Goal: Transaction & Acquisition: Purchase product/service

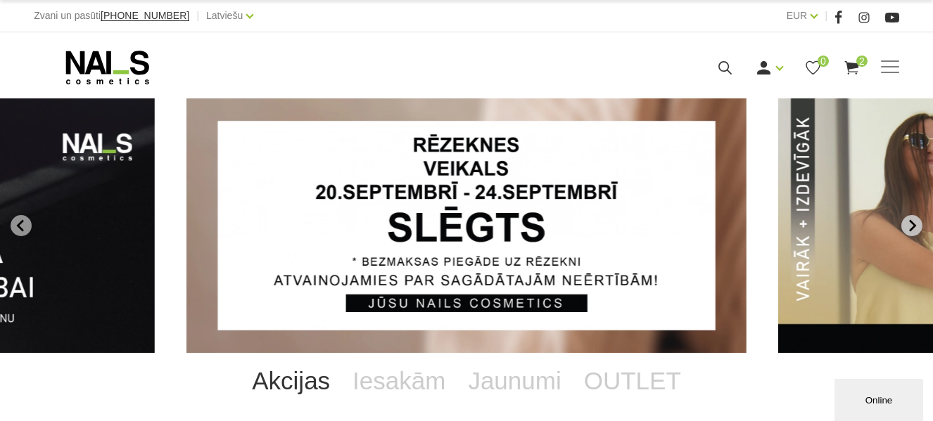
click at [908, 223] on icon "Next slide" at bounding box center [911, 226] width 13 height 13
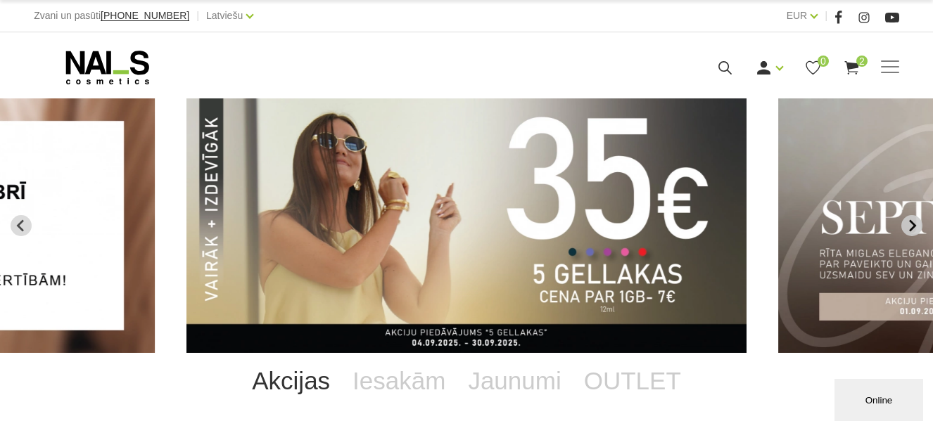
click at [904, 224] on button "Next slide" at bounding box center [911, 225] width 21 height 21
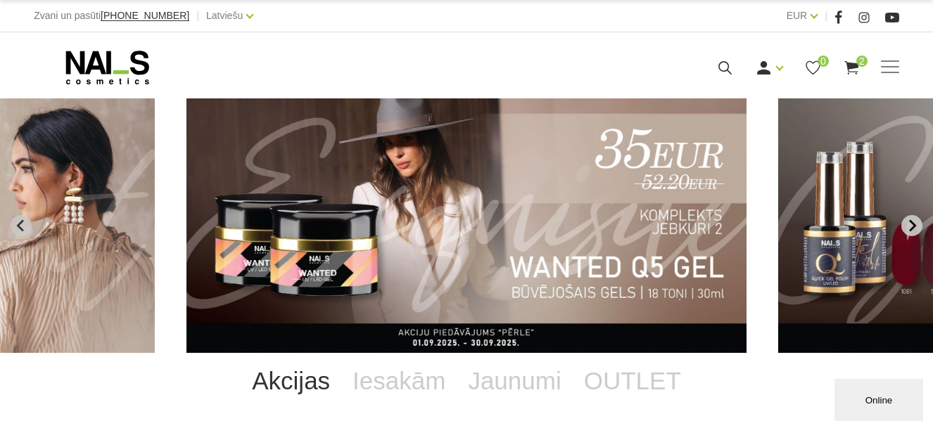
click at [907, 224] on icon "Next slide" at bounding box center [911, 226] width 13 height 13
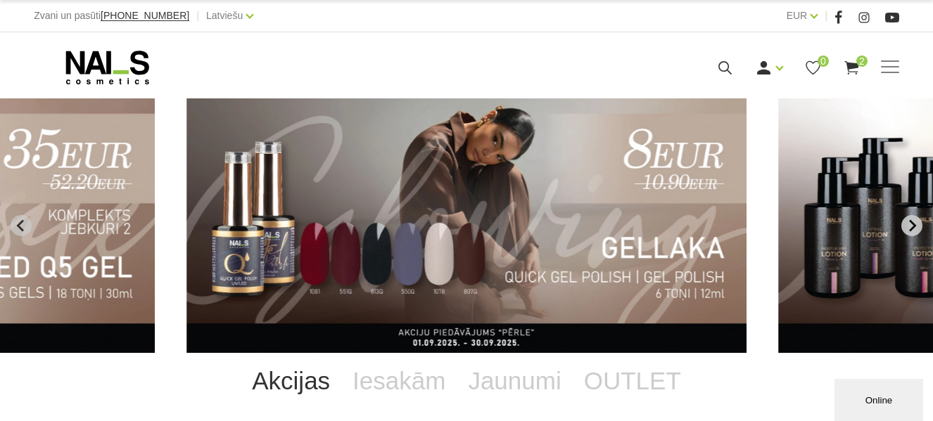
click at [908, 224] on icon "Next slide" at bounding box center [911, 226] width 13 height 13
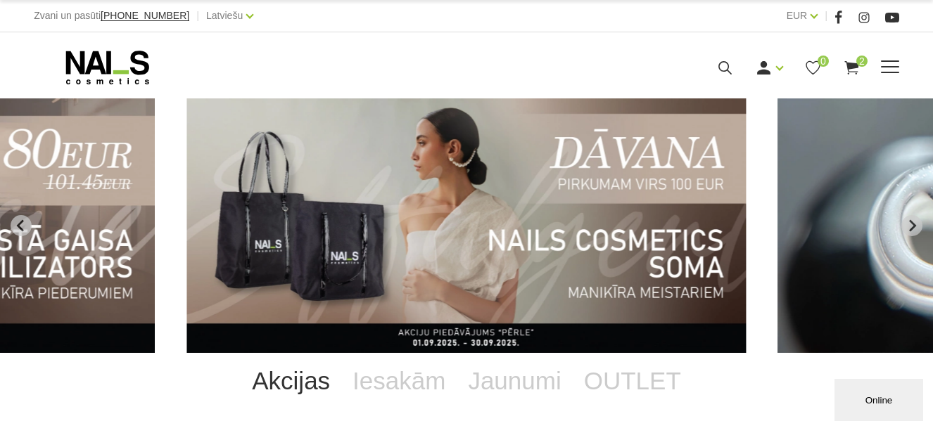
click at [859, 65] on span "2" at bounding box center [861, 61] width 11 height 11
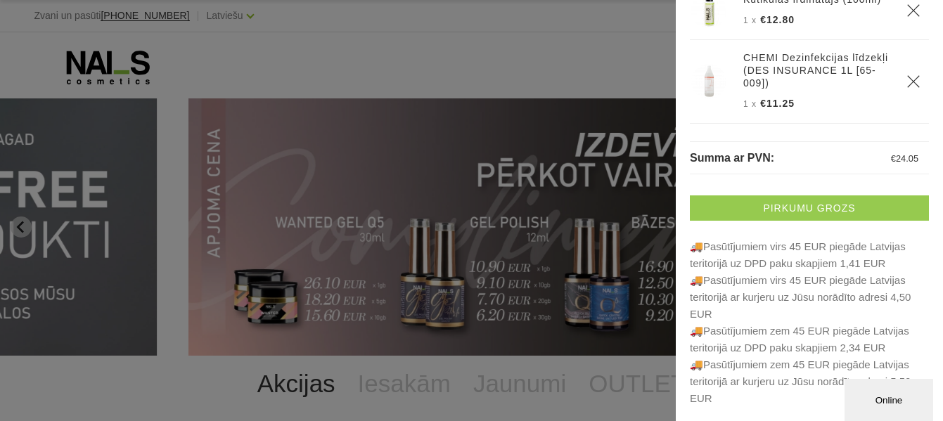
scroll to position [80, 0]
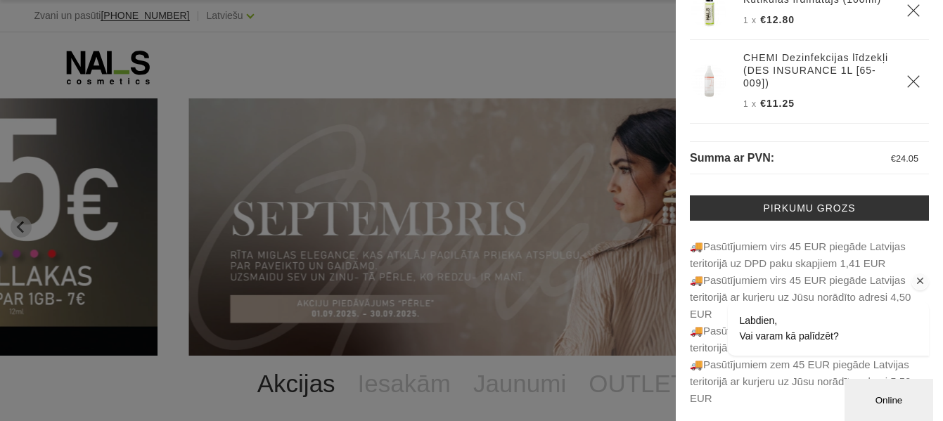
click at [921, 283] on icon "Logrīka uzmanības tvērējs" at bounding box center [921, 281] width 13 height 13
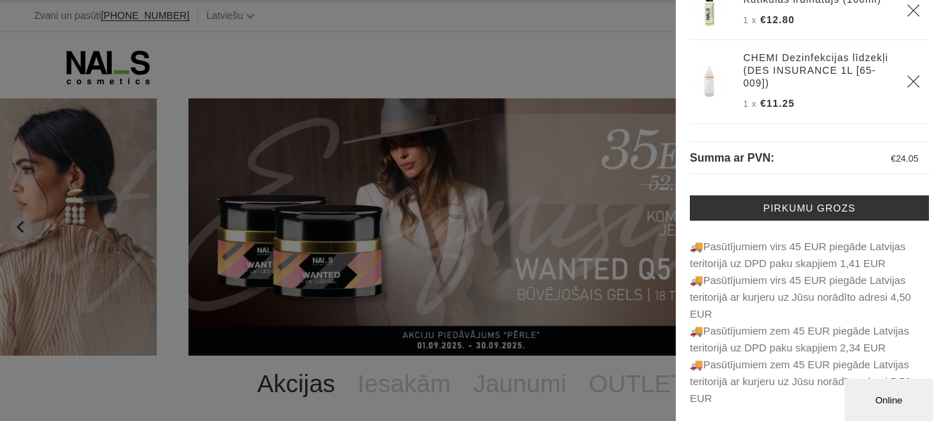
click at [799, 405] on p "🚚Pasūtījumiem virs 45 EUR piegāde Latvijas teritorijā uz DPD paku skapjiem …" at bounding box center [809, 322] width 239 height 169
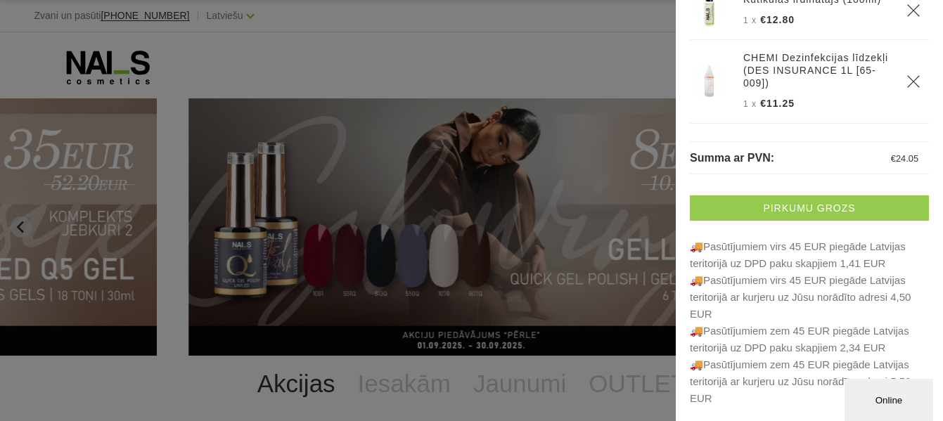
click at [770, 215] on link "Pirkumu grozs" at bounding box center [809, 208] width 239 height 25
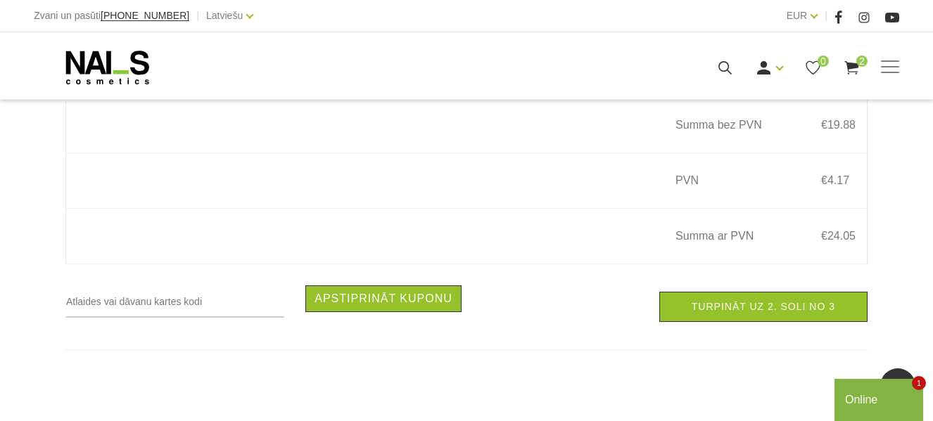
scroll to position [563, 0]
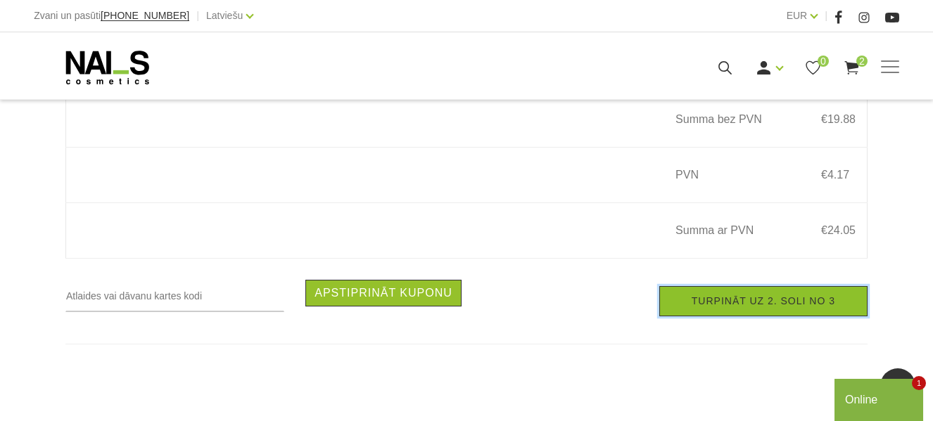
click at [694, 307] on link "Turpināt uz 2. soli no 3" at bounding box center [763, 301] width 208 height 30
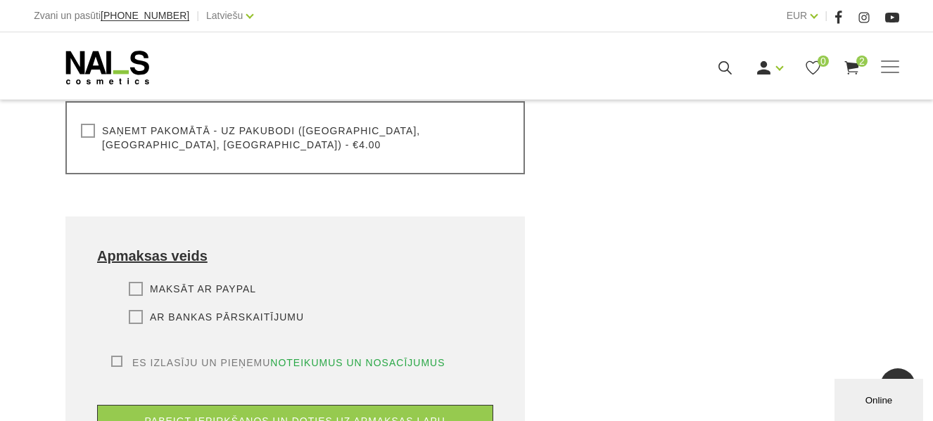
scroll to position [774, 0]
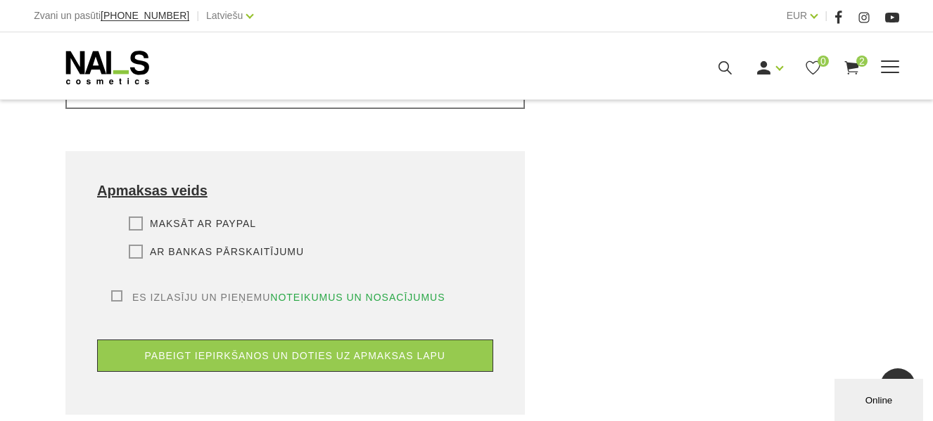
click at [854, 63] on use at bounding box center [851, 67] width 14 height 13
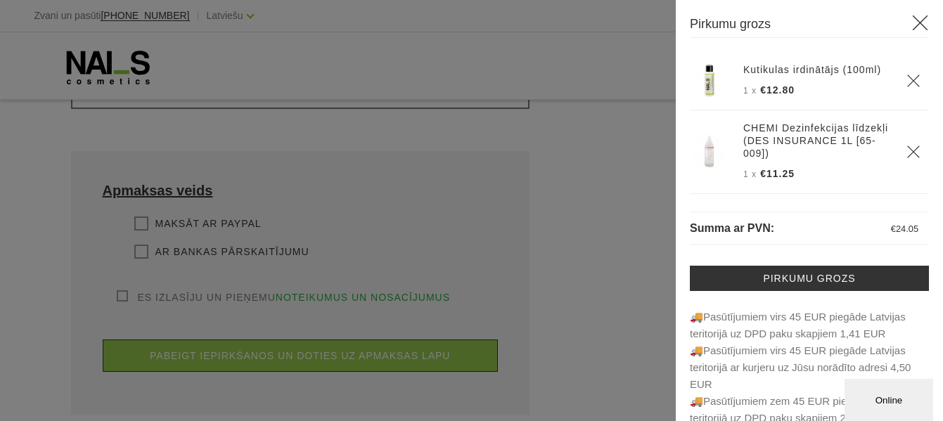
click at [912, 21] on icon at bounding box center [921, 23] width 18 height 18
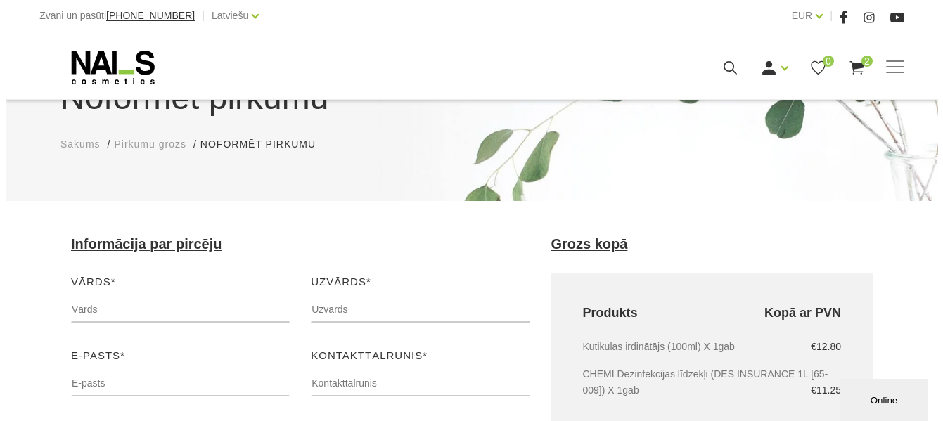
scroll to position [0, 0]
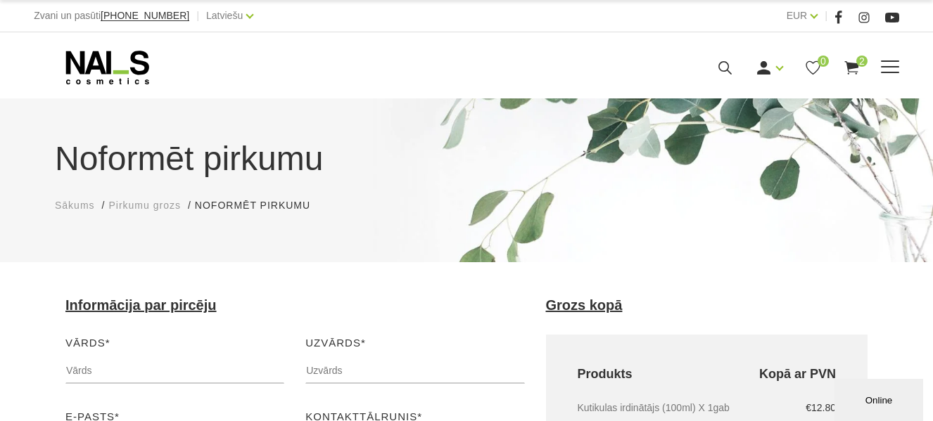
click at [724, 69] on icon at bounding box center [725, 68] width 18 height 18
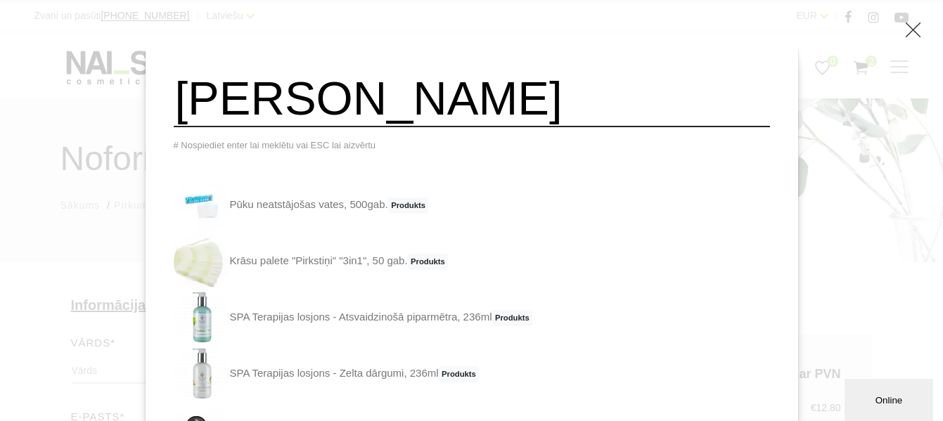
click at [253, 115] on input "neil p" at bounding box center [472, 98] width 597 height 57
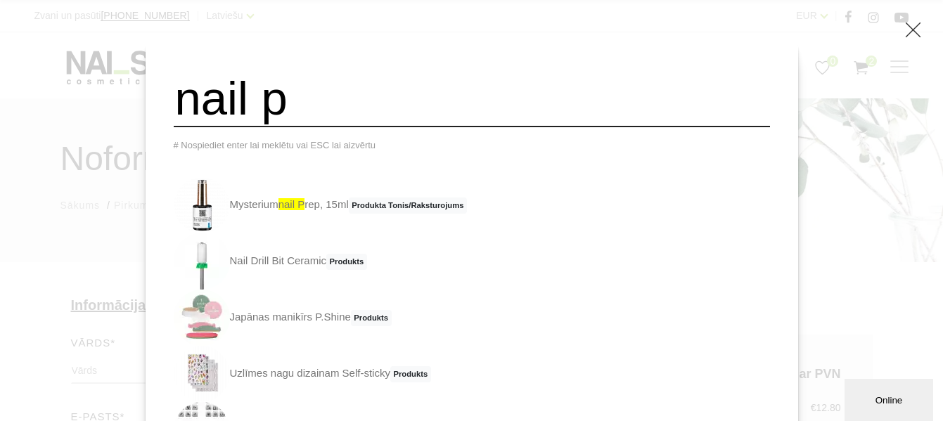
click at [321, 104] on input "nail p" at bounding box center [472, 98] width 597 height 57
type input "n"
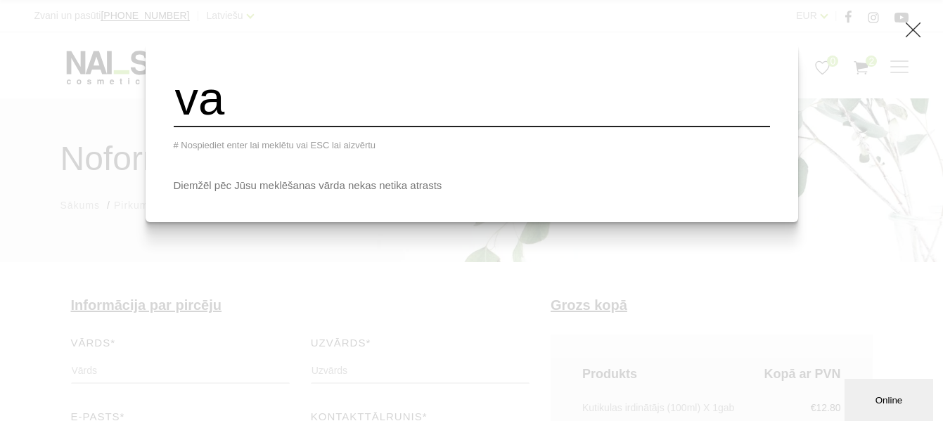
type input "v"
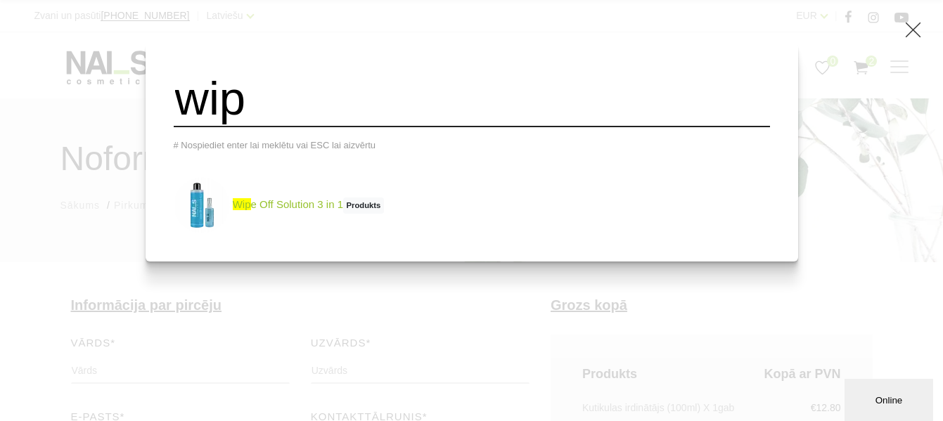
type input "wip"
click at [317, 214] on link "wip e Off Solution 3 in 1 Produkts" at bounding box center [279, 205] width 210 height 56
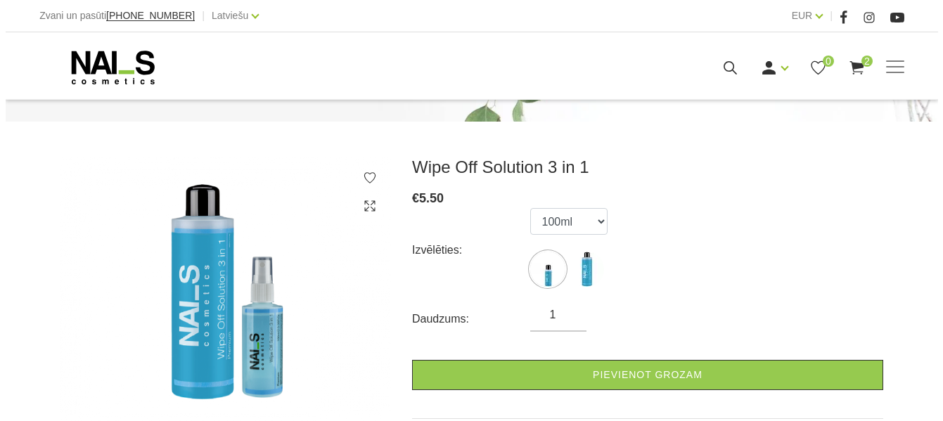
scroll to position [211, 0]
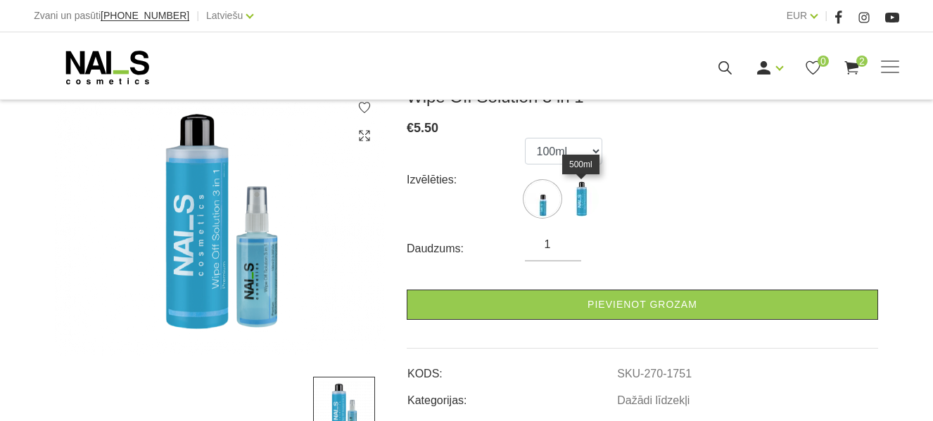
click at [582, 205] on img at bounding box center [581, 199] width 35 height 35
select select "1752"
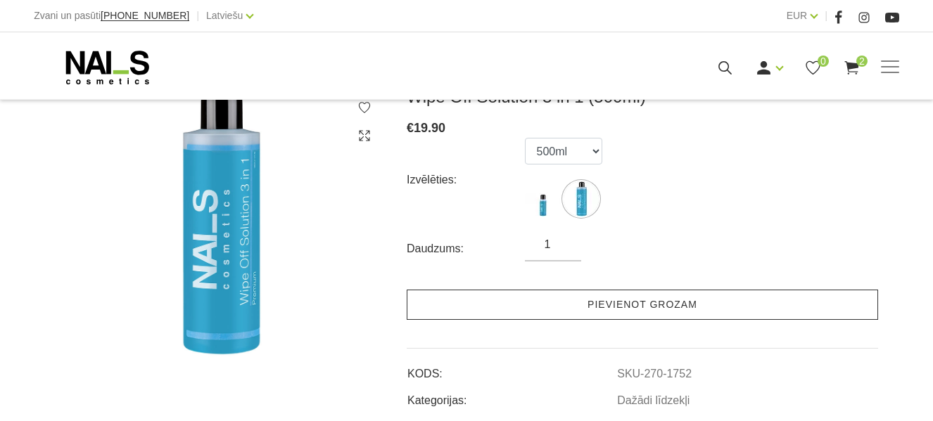
click at [618, 310] on link "Pievienot grozam" at bounding box center [642, 305] width 471 height 30
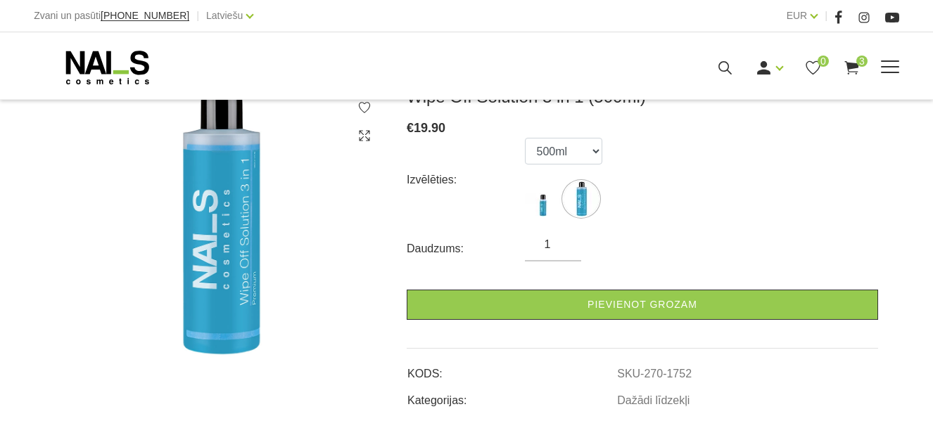
click at [851, 63] on use at bounding box center [851, 67] width 14 height 13
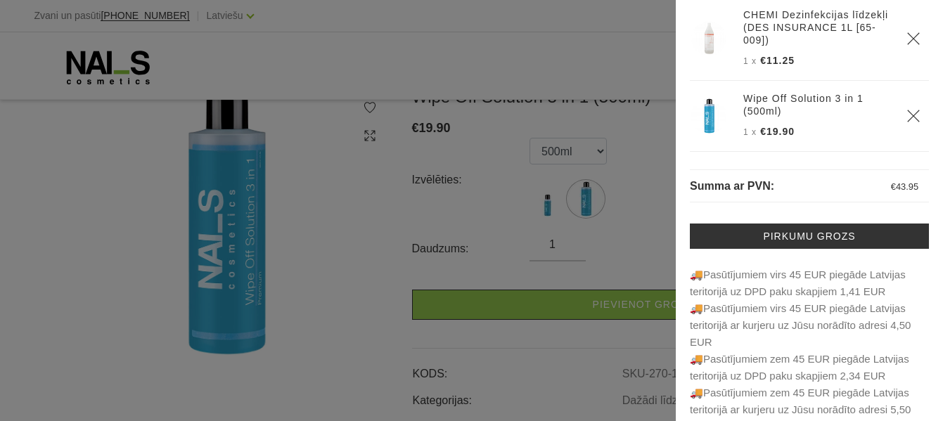
scroll to position [141, 0]
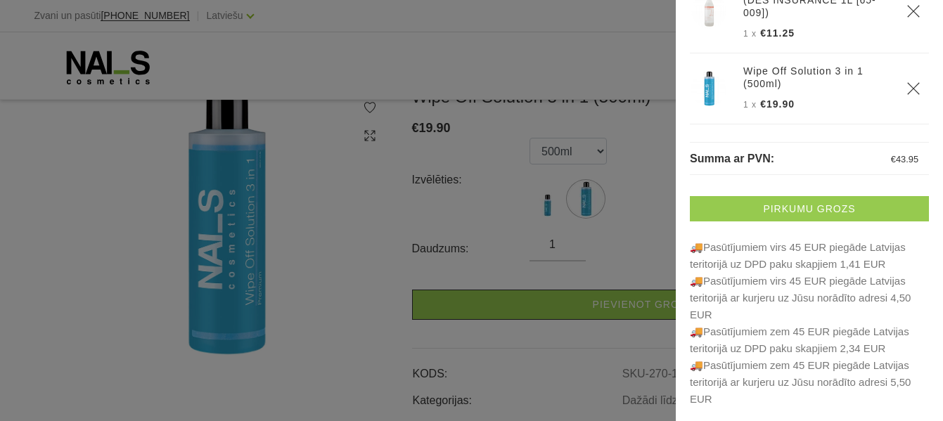
click at [760, 215] on link "Pirkumu grozs" at bounding box center [809, 208] width 239 height 25
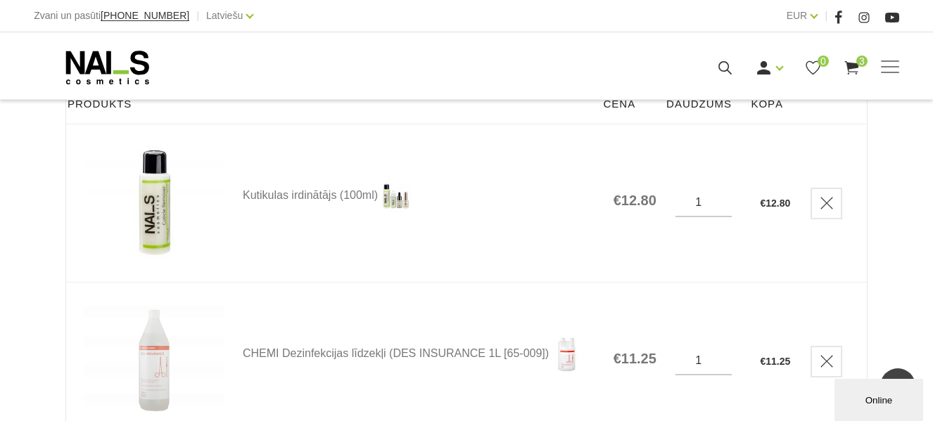
scroll to position [211, 0]
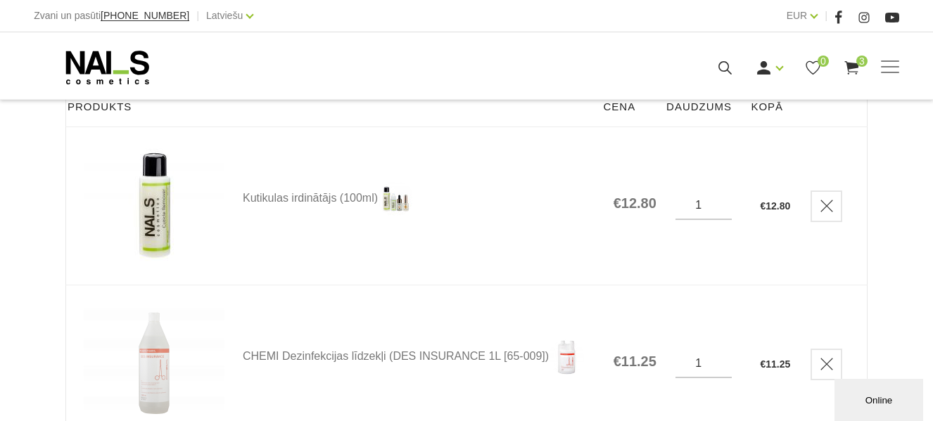
click at [718, 210] on input "1" at bounding box center [703, 205] width 56 height 13
click at [718, 201] on input "2" at bounding box center [703, 205] width 56 height 13
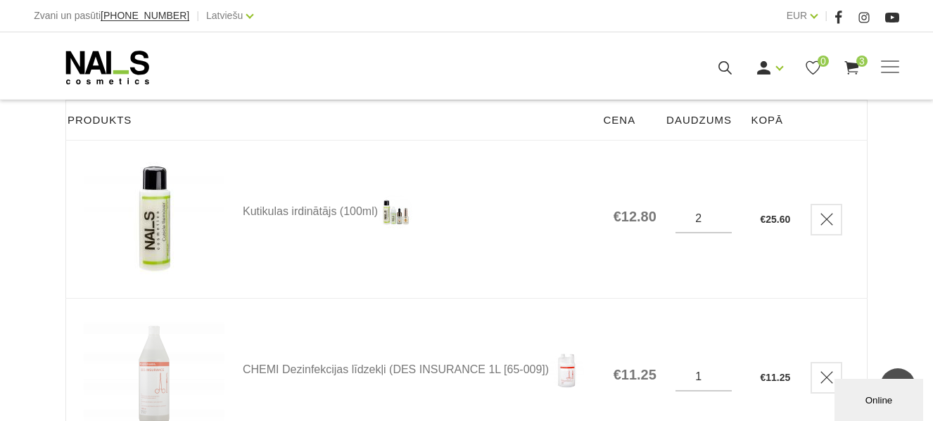
scroll to position [164, 0]
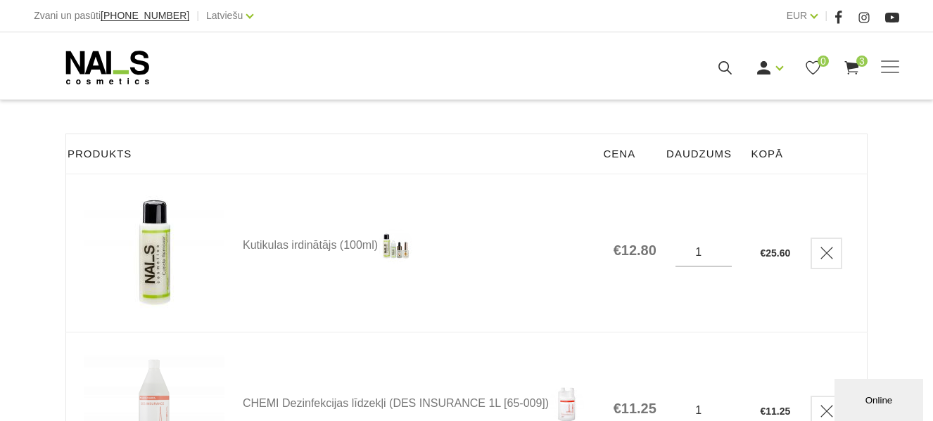
click at [720, 257] on input "1" at bounding box center [703, 252] width 56 height 13
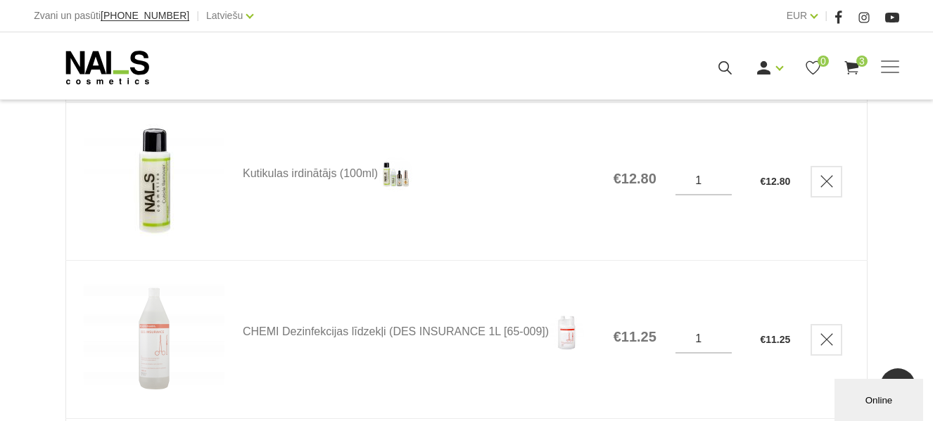
scroll to position [234, 0]
type input "2"
click at [720, 179] on input "2" at bounding box center [703, 182] width 56 height 13
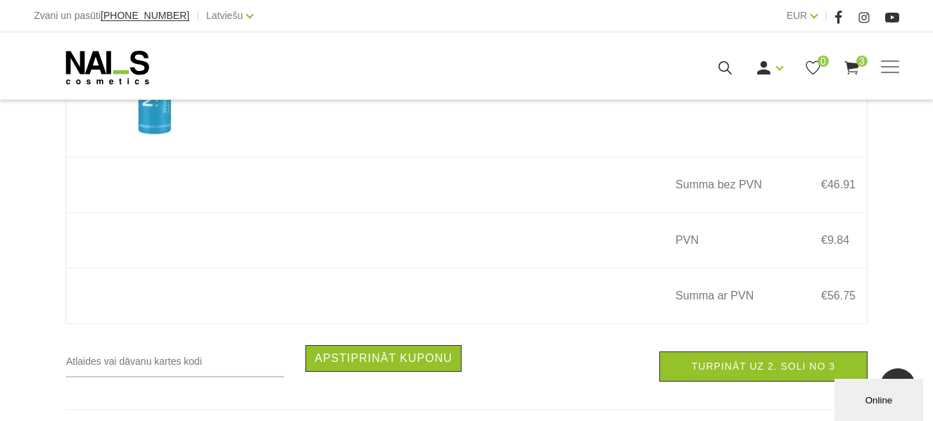
scroll to position [656, 0]
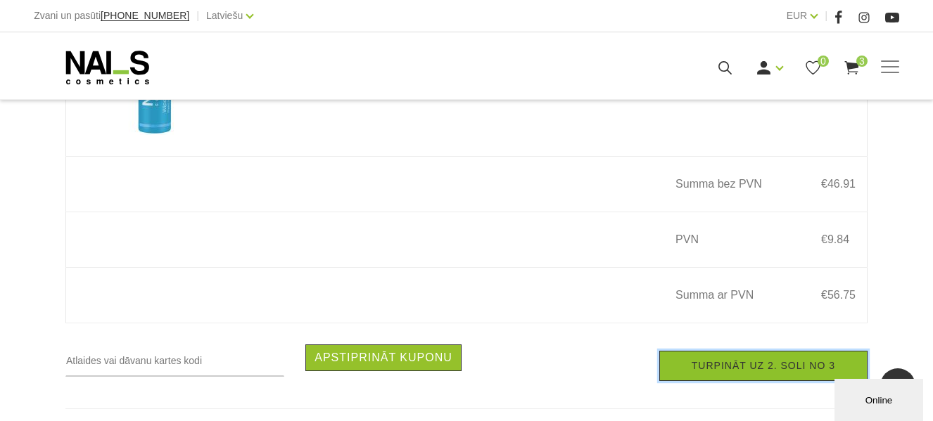
click at [728, 374] on link "Turpināt uz 2. soli no 3" at bounding box center [763, 366] width 208 height 30
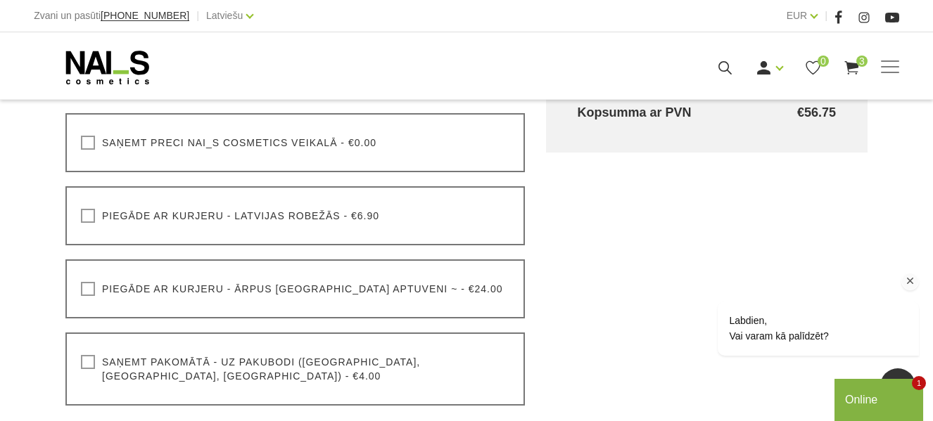
scroll to position [492, 0]
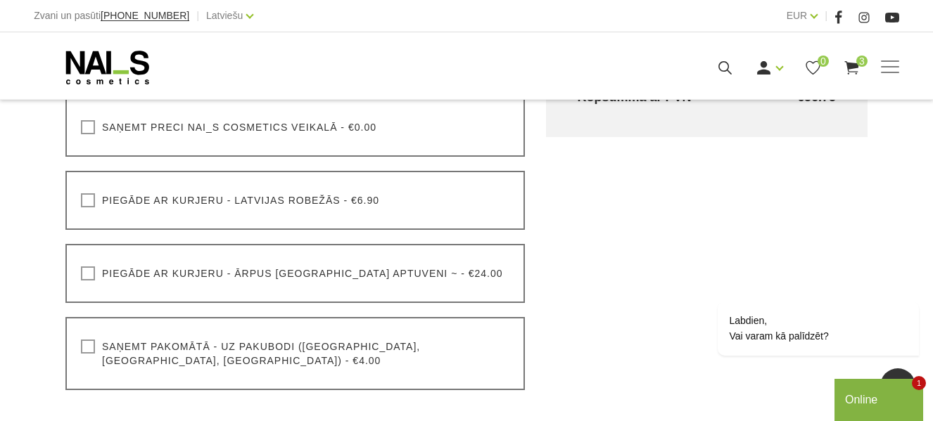
click at [87, 349] on label "Saņemt pakomātā - uz pakubodi (Latvija, Lietuva, Igaunija) - €4.00" at bounding box center [295, 354] width 428 height 28
click at [0, 0] on input "Saņemt pakomātā - uz pakubodi (Latvija, Lietuva, Igaunija) - €4.00" at bounding box center [0, 0] width 0 height 0
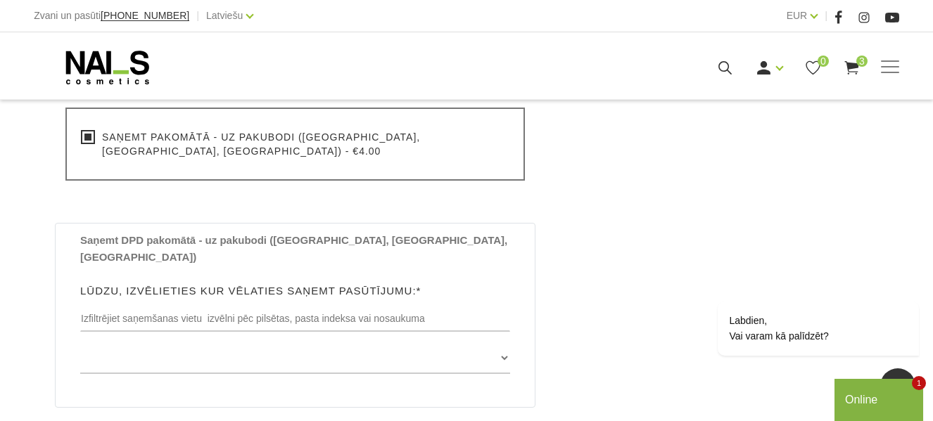
scroll to position [704, 0]
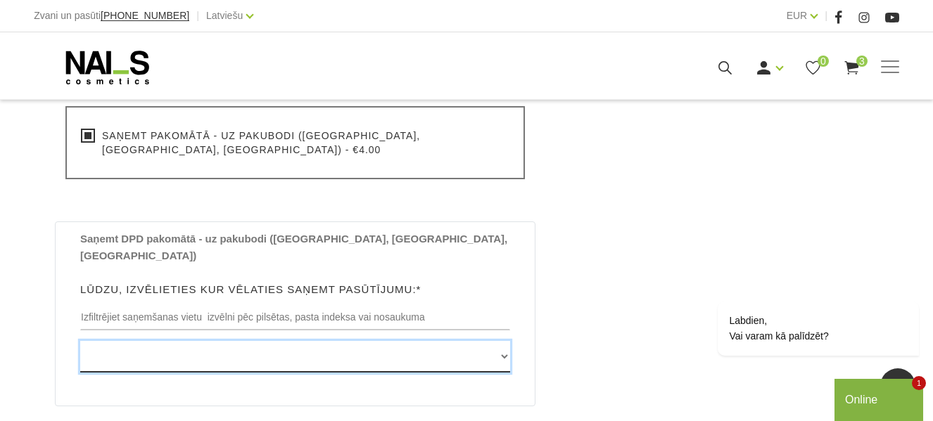
click at [505, 341] on select "Edvarta Virzas iela 2 , IECAVA, LV3913, (Paku Skapis TOP Iecava) Rīgas iela 27 …" at bounding box center [295, 357] width 430 height 32
select select "[STREET_ADDRESS], (Paku Skapis [GEOGRAPHIC_DATA])"
click at [80, 341] on select "Edvarta Virzas iela 2 , IECAVA, LV3913, (Paku Skapis TOP Iecava) Rīgas iela 27 …" at bounding box center [295, 357] width 430 height 32
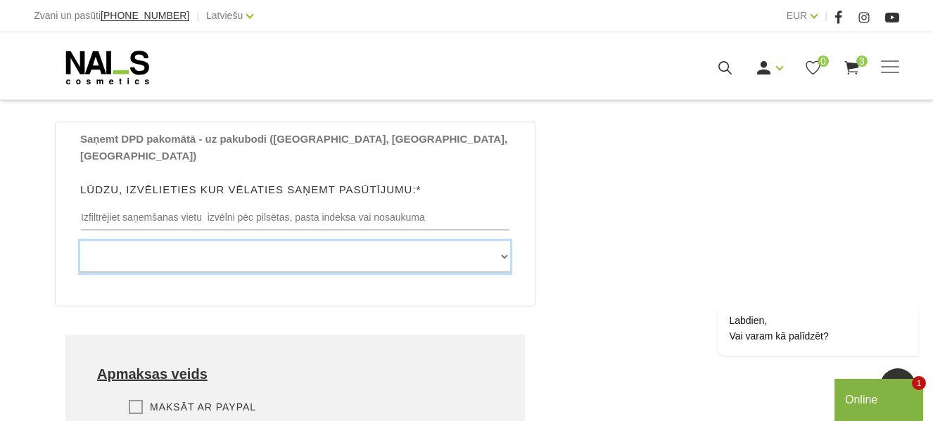
scroll to position [915, 0]
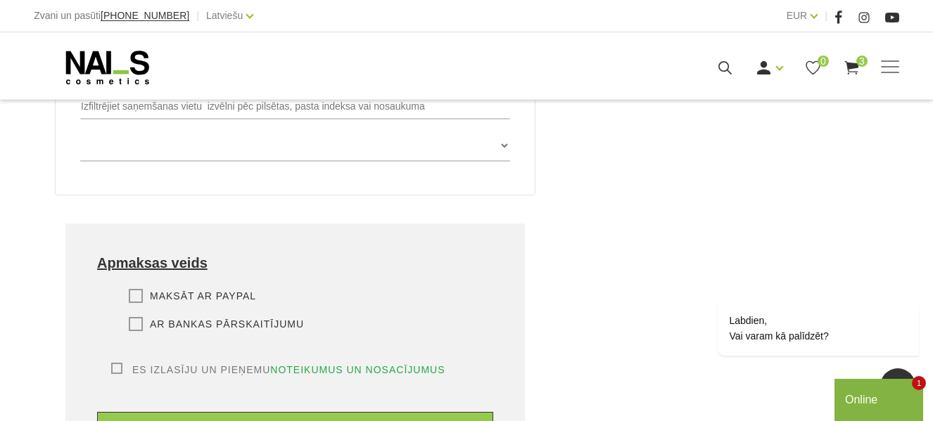
click at [139, 317] on label "Ar bankas pārskaitījumu" at bounding box center [216, 324] width 175 height 14
click at [0, 0] on input "Ar bankas pārskaitījumu" at bounding box center [0, 0] width 0 height 0
click at [117, 363] on label "Es izlasīju un pieņemu noteikumus un nosacījumus" at bounding box center [278, 370] width 334 height 14
click at [0, 0] on input "Es izlasīju un pieņemu noteikumus un nosacījumus" at bounding box center [0, 0] width 0 height 0
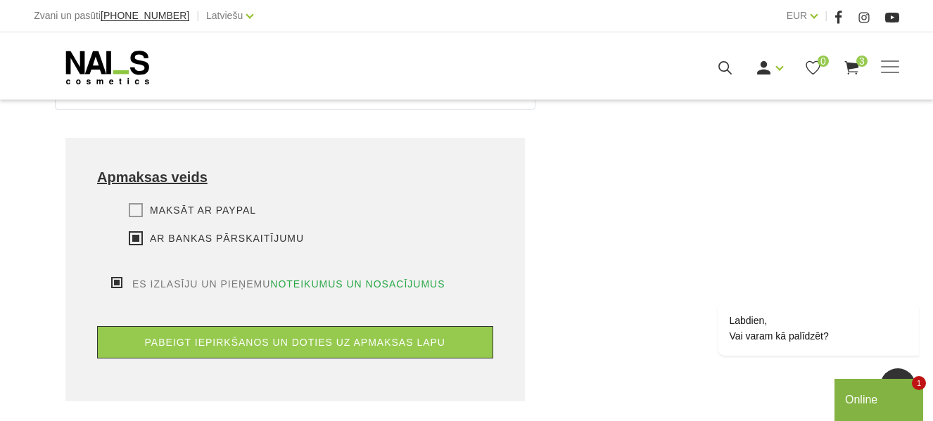
scroll to position [1055, 0]
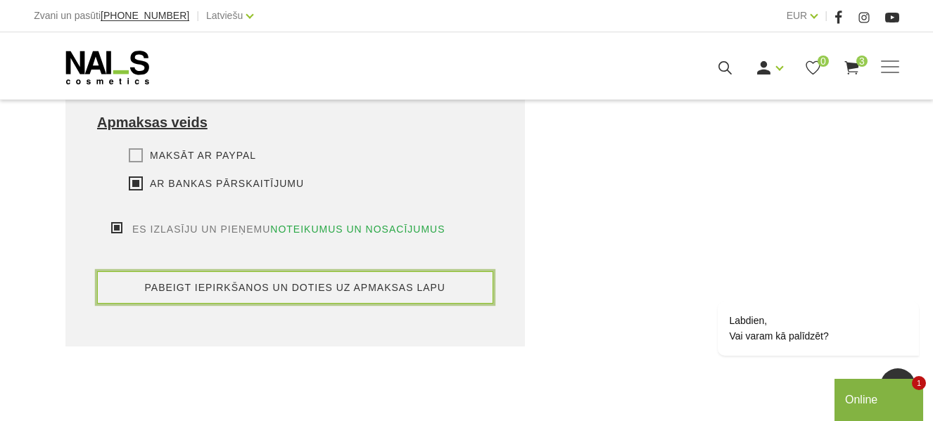
click at [229, 272] on button "pabeigt iepirkšanos un doties uz apmaksas lapu" at bounding box center [295, 288] width 396 height 32
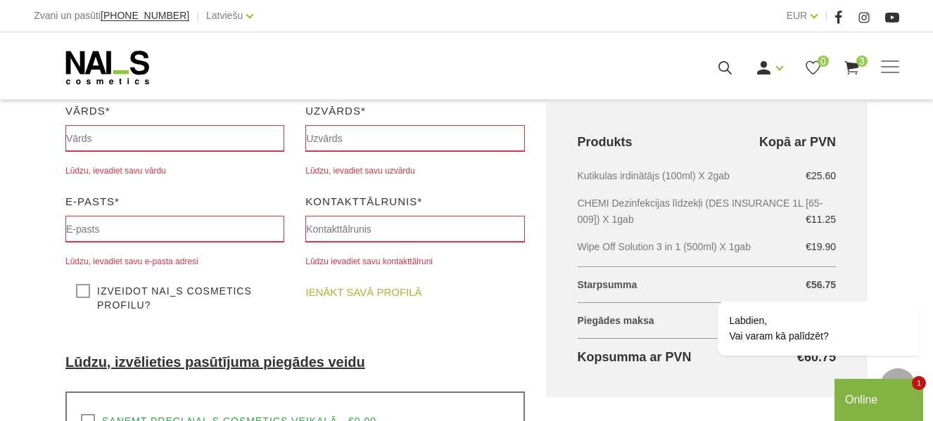
scroll to position [227, 0]
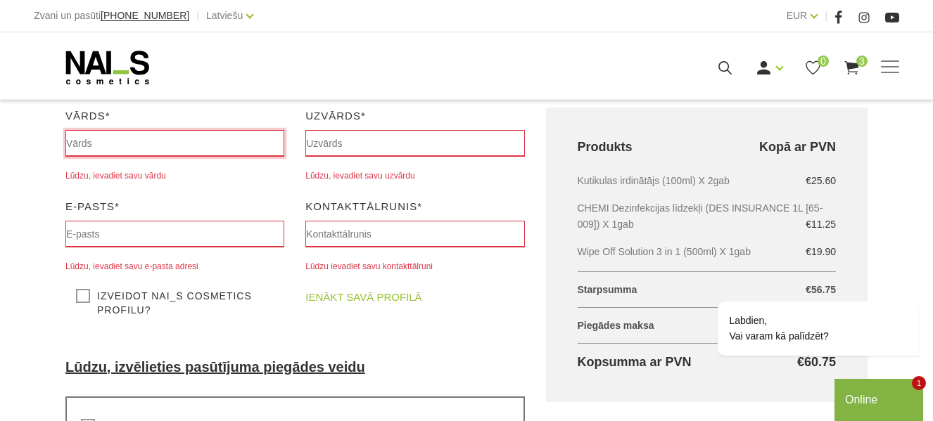
click at [105, 142] on input "text" at bounding box center [174, 143] width 219 height 27
type input "Liga"
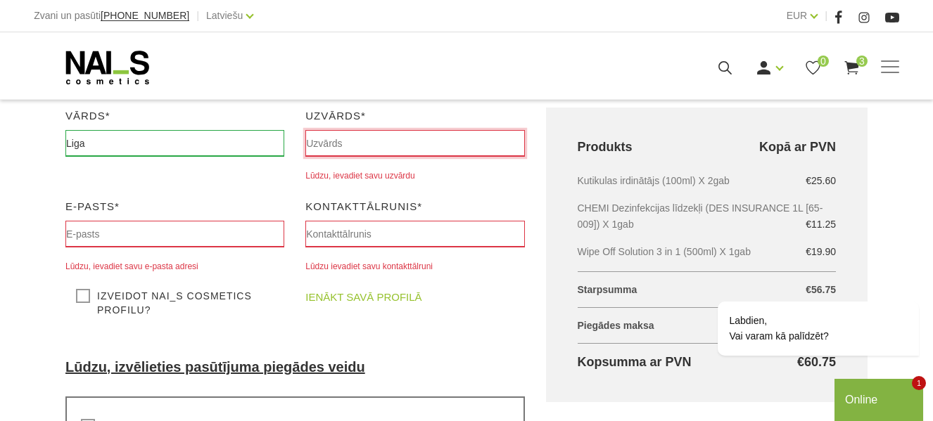
click at [357, 143] on input "text" at bounding box center [414, 143] width 219 height 27
type input "a"
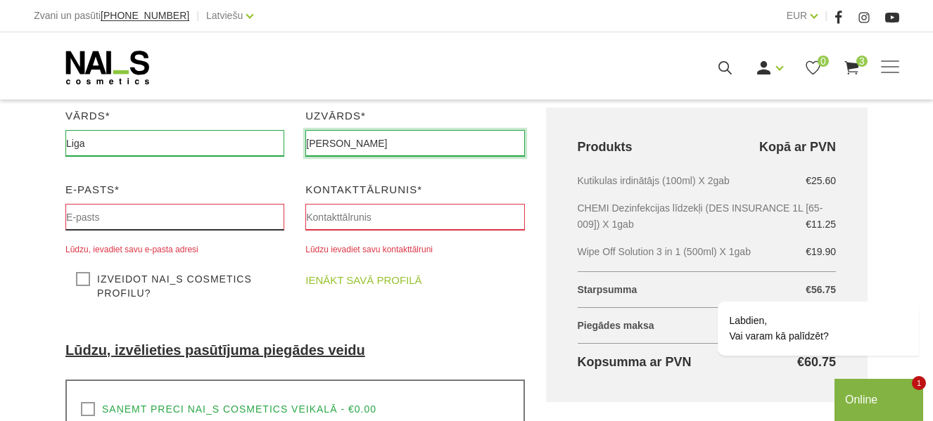
type input "[PERSON_NAME]"
click at [236, 217] on input "text" at bounding box center [174, 217] width 219 height 27
type input "[EMAIL_ADDRESS][DOMAIN_NAME]"
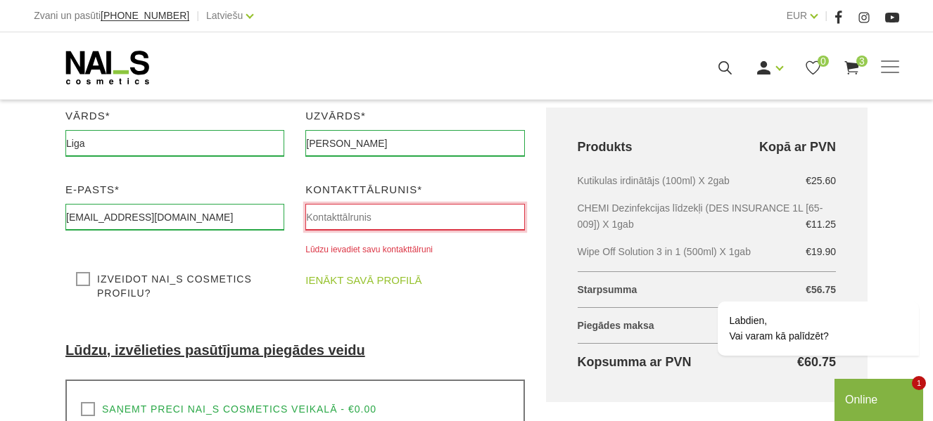
click at [381, 219] on input "text" at bounding box center [414, 217] width 219 height 27
type input "29 366 736"
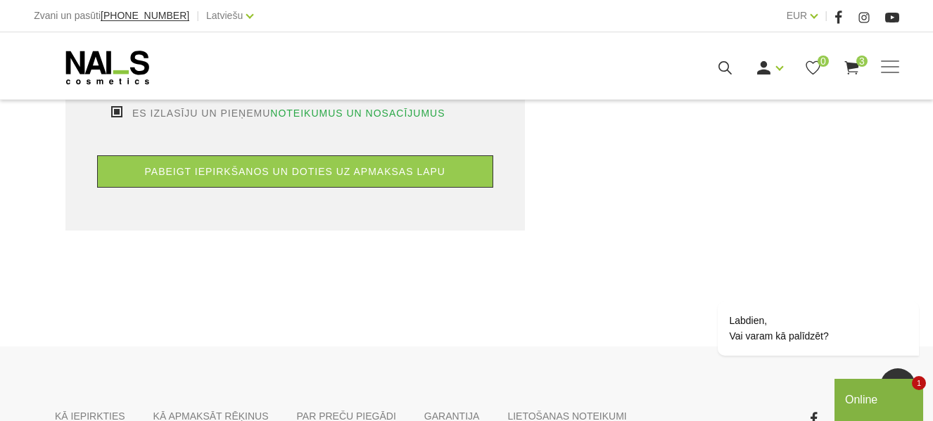
scroll to position [994, 0]
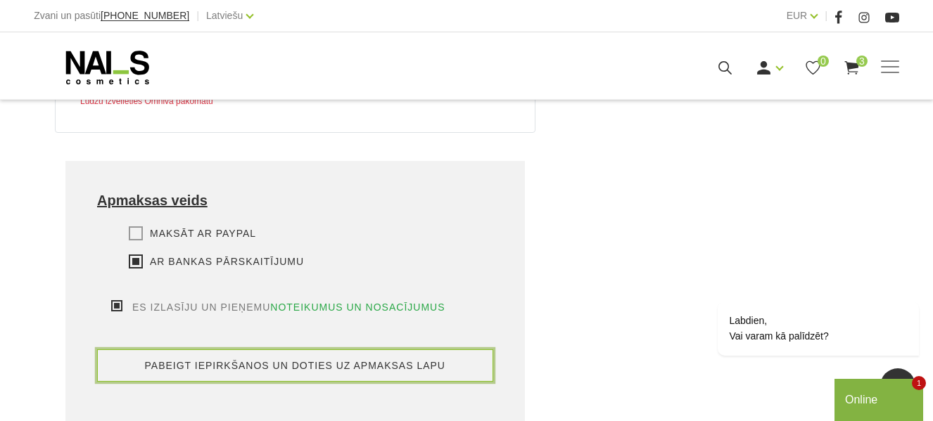
click at [329, 350] on button "pabeigt iepirkšanos un doties uz apmaksas lapu" at bounding box center [295, 366] width 396 height 32
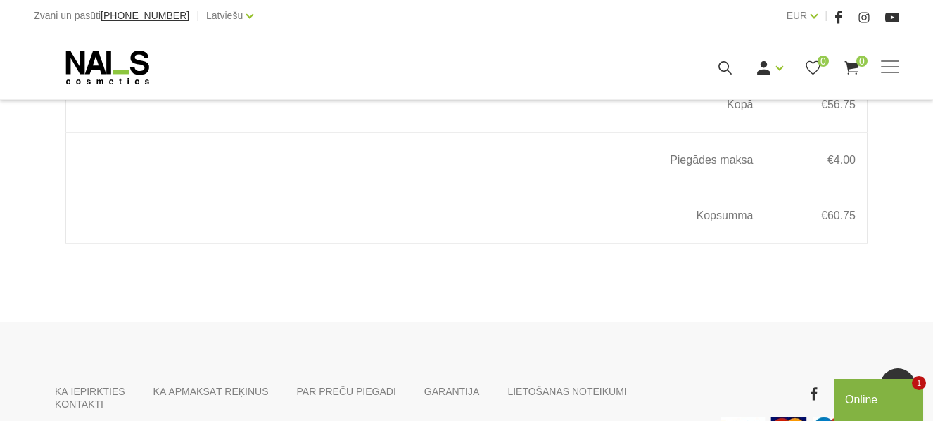
scroll to position [1055, 0]
